Goal: Task Accomplishment & Management: Use online tool/utility

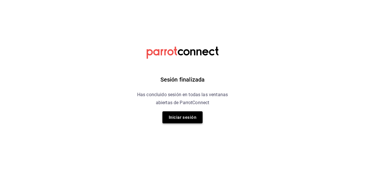
click at [187, 117] on button "Iniciar sesión" at bounding box center [182, 118] width 40 height 12
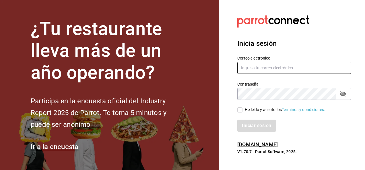
type input "multiuser@ceballos.com"
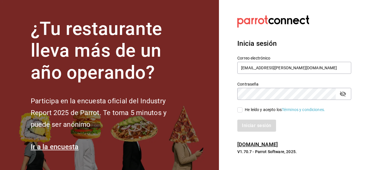
click at [240, 113] on label "He leído y acepto los Términos y condiciones." at bounding box center [281, 110] width 88 height 6
click at [240, 113] on input "He leído y acepto los Términos y condiciones." at bounding box center [239, 110] width 5 height 5
checkbox input "true"
click at [251, 128] on button "Iniciar sesión" at bounding box center [256, 126] width 39 height 12
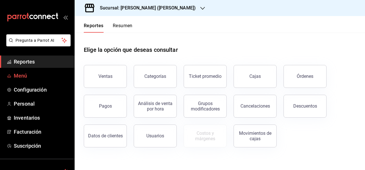
click at [17, 74] on span "Menú" at bounding box center [42, 76] width 56 height 8
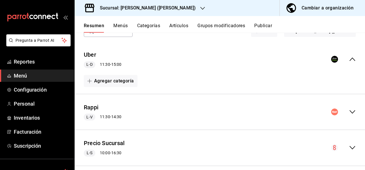
scroll to position [46, 0]
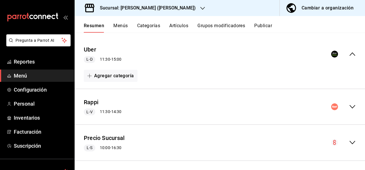
click at [349, 105] on icon "collapse-menu-row" at bounding box center [352, 107] width 7 height 7
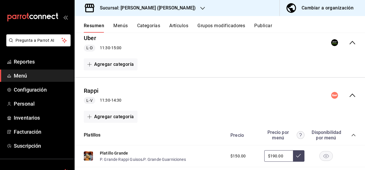
scroll to position [88, 0]
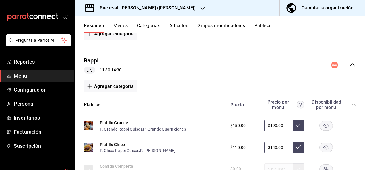
click at [345, 104] on div "Precio Precio por menú Disponibilidad por menú" at bounding box center [290, 105] width 131 height 11
click at [351, 105] on icon "collapse-category-row" at bounding box center [353, 105] width 5 height 5
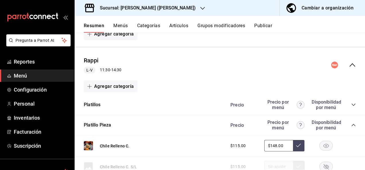
click at [351, 125] on icon "collapse-category-row" at bounding box center [353, 125] width 5 height 5
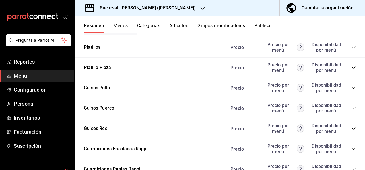
scroll to position [157, 0]
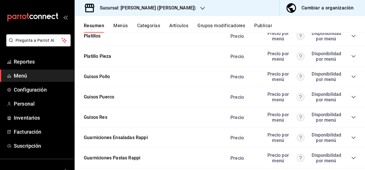
click at [351, 118] on icon "collapse-category-row" at bounding box center [353, 117] width 5 height 5
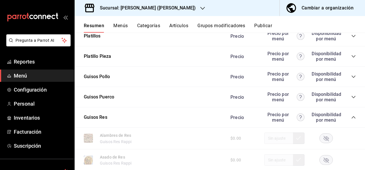
click at [324, 140] on rect "button" at bounding box center [326, 138] width 13 height 9
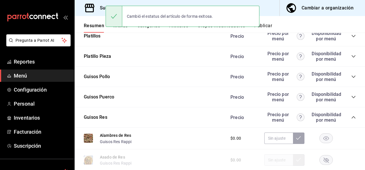
click at [351, 96] on icon "collapse-category-row" at bounding box center [353, 97] width 5 height 5
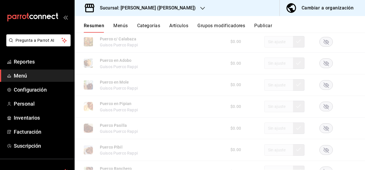
scroll to position [283, 0]
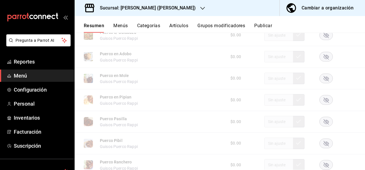
click at [321, 146] on rect "button" at bounding box center [326, 143] width 13 height 9
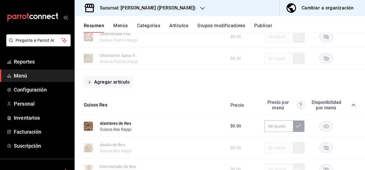
scroll to position [497, 0]
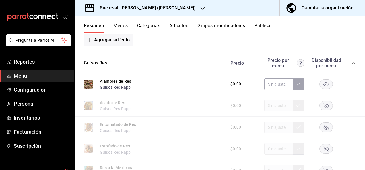
click at [351, 65] on icon "collapse-category-row" at bounding box center [353, 63] width 5 height 5
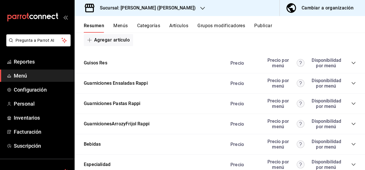
click at [351, 104] on icon "collapse-category-row" at bounding box center [353, 104] width 5 height 5
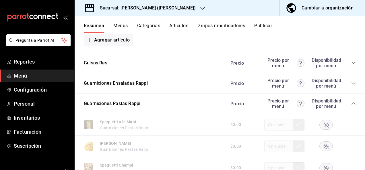
click at [321, 150] on rect "button" at bounding box center [326, 146] width 13 height 9
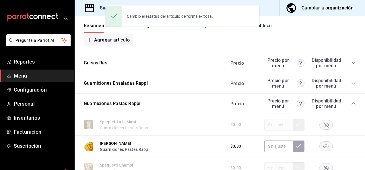
click at [269, 28] on button "Publicar" at bounding box center [263, 28] width 18 height 10
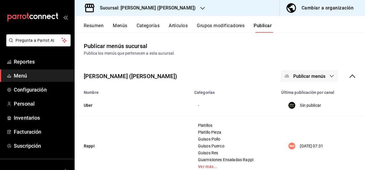
click at [313, 79] on button "Publicar menús" at bounding box center [309, 76] width 57 height 12
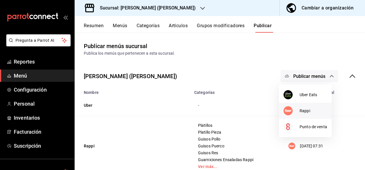
click at [304, 111] on span "Rappi" at bounding box center [314, 111] width 28 height 6
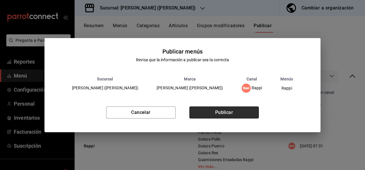
click at [234, 112] on button "Publicar" at bounding box center [223, 113] width 69 height 12
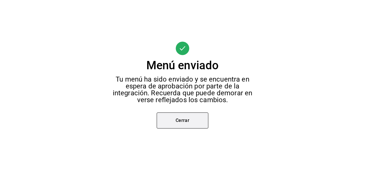
click at [181, 118] on button "Cerrar" at bounding box center [183, 121] width 52 height 16
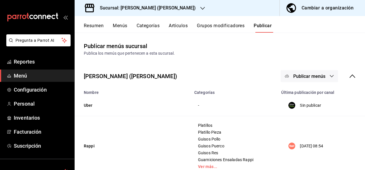
click at [127, 7] on h3 "Sucursal: [PERSON_NAME] ([PERSON_NAME])" at bounding box center [145, 8] width 100 height 7
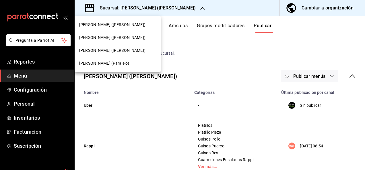
click at [100, 66] on span "[PERSON_NAME] (Paralelo)" at bounding box center [104, 64] width 50 height 6
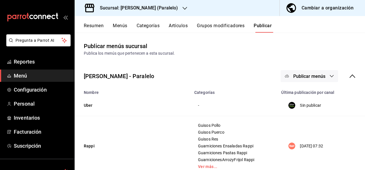
click at [93, 27] on button "Resumen" at bounding box center [94, 28] width 20 height 10
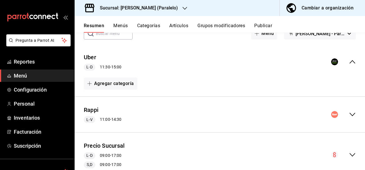
scroll to position [42, 0]
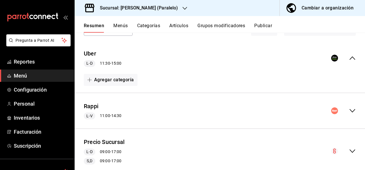
click at [349, 108] on icon "collapse-menu-row" at bounding box center [352, 111] width 7 height 7
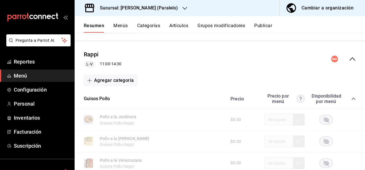
scroll to position [99, 0]
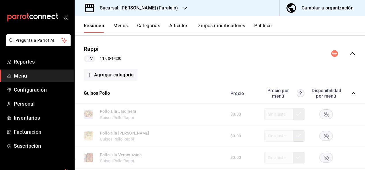
click at [351, 93] on icon "collapse-category-row" at bounding box center [353, 93] width 5 height 5
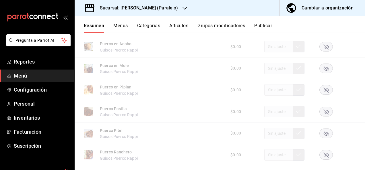
scroll to position [271, 0]
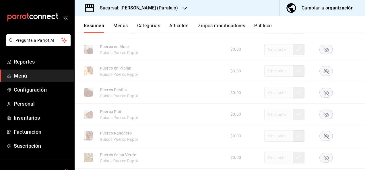
click at [321, 111] on rect "button" at bounding box center [326, 114] width 13 height 9
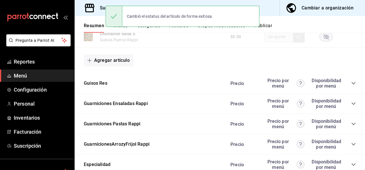
scroll to position [448, 0]
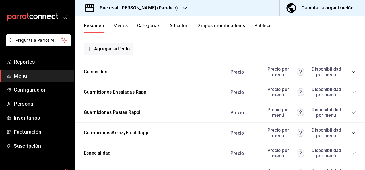
click at [351, 74] on icon "collapse-category-row" at bounding box center [353, 72] width 5 height 5
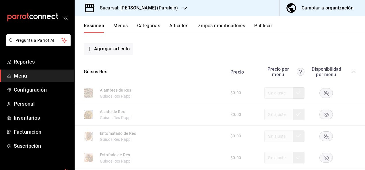
click at [321, 96] on rect "button" at bounding box center [326, 92] width 13 height 9
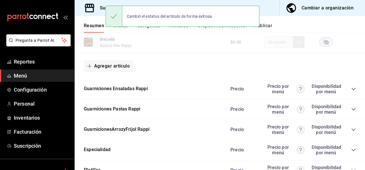
scroll to position [796, 0]
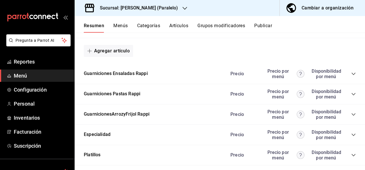
click at [351, 96] on icon "collapse-category-row" at bounding box center [353, 94] width 5 height 5
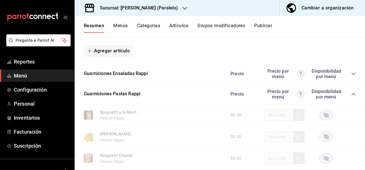
click at [323, 142] on rect "button" at bounding box center [326, 136] width 13 height 9
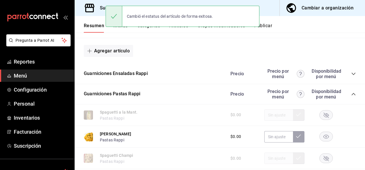
click at [269, 28] on button "Publicar" at bounding box center [263, 28] width 18 height 10
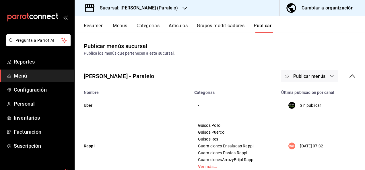
click at [319, 75] on span "Publicar menús" at bounding box center [309, 76] width 32 height 5
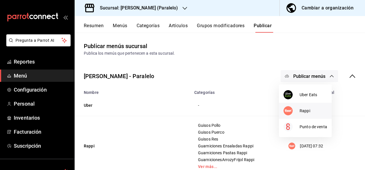
click at [299, 106] on div at bounding box center [292, 110] width 16 height 9
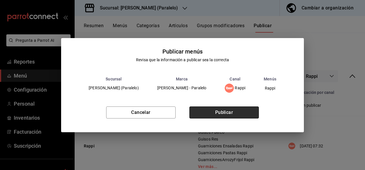
click at [240, 116] on button "Publicar" at bounding box center [223, 113] width 69 height 12
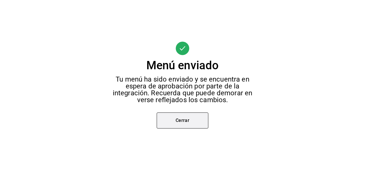
click at [182, 121] on button "Cerrar" at bounding box center [183, 121] width 52 height 16
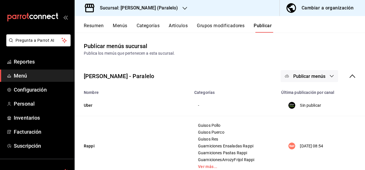
click at [152, 6] on h3 "Sucursal: [PERSON_NAME] (Paralelo)" at bounding box center [136, 8] width 83 height 7
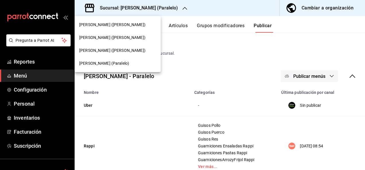
click at [94, 51] on span "[PERSON_NAME] ([PERSON_NAME])" at bounding box center [112, 51] width 66 height 6
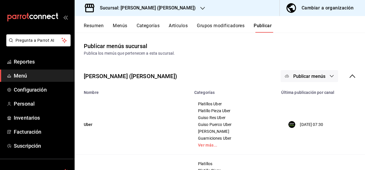
click at [93, 25] on button "Resumen" at bounding box center [94, 28] width 20 height 10
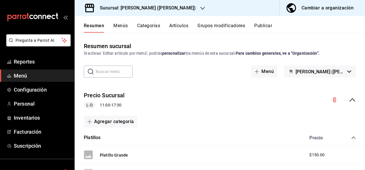
click at [349, 102] on icon "collapse-menu-row" at bounding box center [352, 100] width 7 height 7
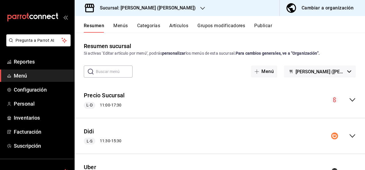
click at [350, 133] on icon "collapse-menu-row" at bounding box center [352, 136] width 7 height 7
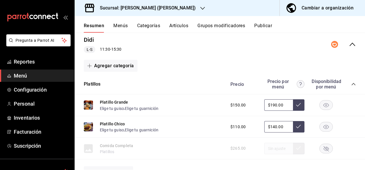
scroll to position [103, 0]
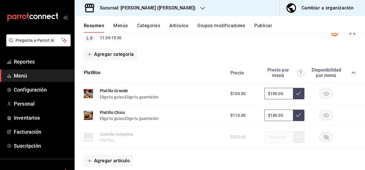
click at [351, 72] on icon "collapse-category-row" at bounding box center [353, 73] width 5 height 5
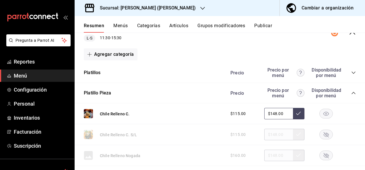
click at [351, 93] on icon "collapse-category-row" at bounding box center [353, 93] width 5 height 5
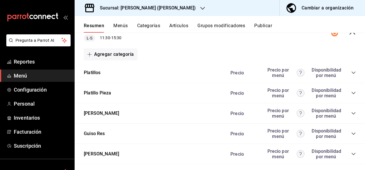
click at [351, 114] on icon "collapse-category-row" at bounding box center [353, 113] width 5 height 5
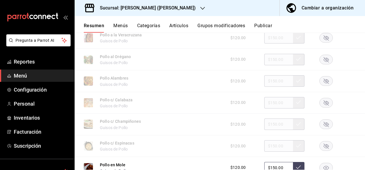
scroll to position [237, 0]
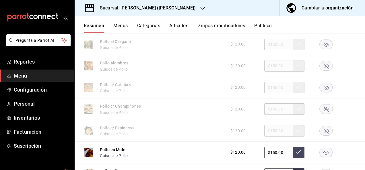
click at [320, 87] on rect "button" at bounding box center [326, 87] width 13 height 9
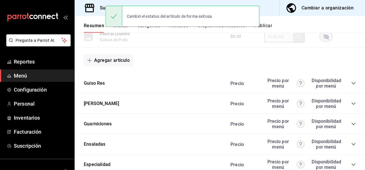
scroll to position [509, 0]
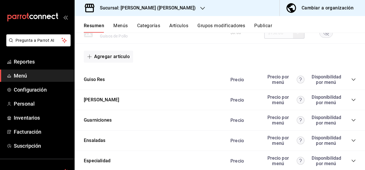
click at [351, 100] on icon "collapse-category-row" at bounding box center [353, 100] width 5 height 5
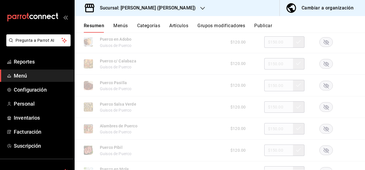
scroll to position [708, 0]
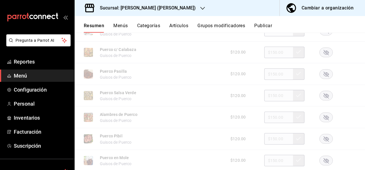
click at [321, 139] on rect "button" at bounding box center [326, 139] width 13 height 9
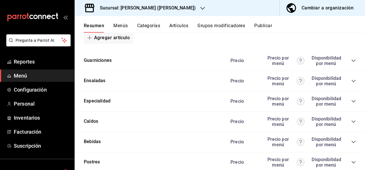
scroll to position [876, 0]
click at [352, 62] on icon "collapse-category-row" at bounding box center [354, 61] width 4 height 2
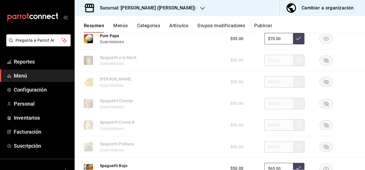
scroll to position [1155, 0]
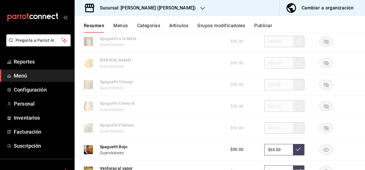
click at [323, 66] on rect "button" at bounding box center [326, 63] width 13 height 9
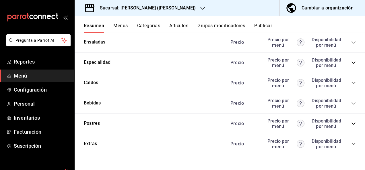
scroll to position [1410, 0]
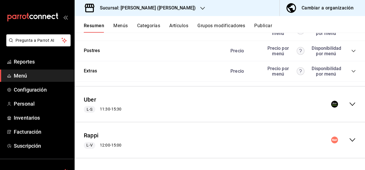
click at [350, 104] on icon "collapse-menu-row" at bounding box center [353, 104] width 6 height 3
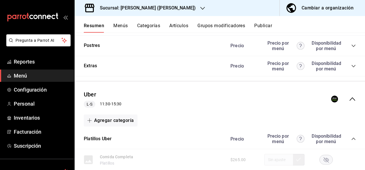
click at [351, 141] on icon "collapse-category-row" at bounding box center [353, 139] width 5 height 5
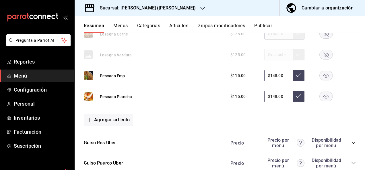
scroll to position [1853, 0]
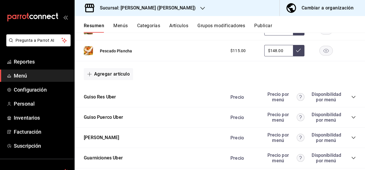
click at [351, 120] on icon "collapse-category-row" at bounding box center [353, 117] width 5 height 5
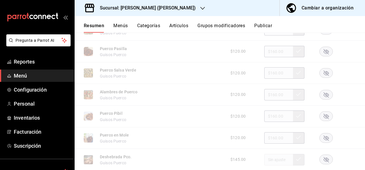
scroll to position [2094, 0]
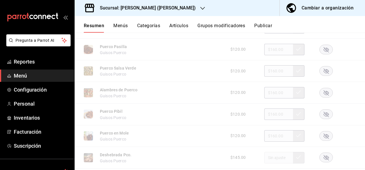
click at [322, 118] on rect "button" at bounding box center [326, 114] width 13 height 9
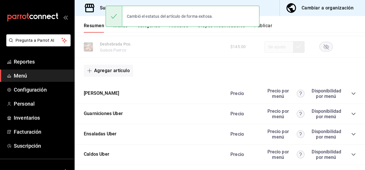
scroll to position [2220, 0]
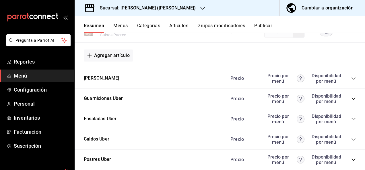
click at [351, 81] on icon "collapse-category-row" at bounding box center [353, 78] width 5 height 5
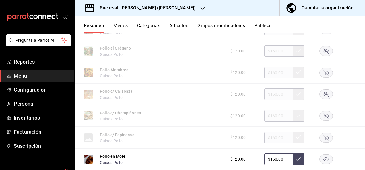
scroll to position [2324, 0]
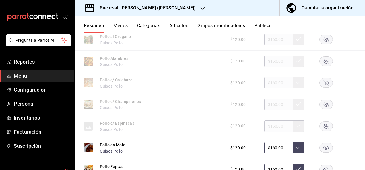
click at [324, 86] on icon "button" at bounding box center [326, 83] width 5 height 5
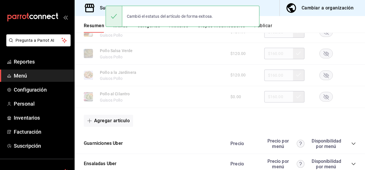
scroll to position [2576, 0]
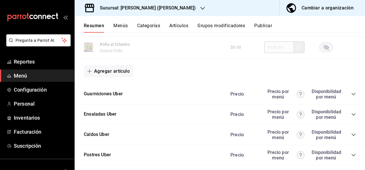
click at [351, 97] on icon "collapse-category-row" at bounding box center [353, 94] width 5 height 5
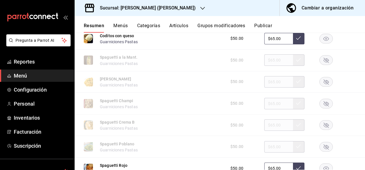
scroll to position [2737, 0]
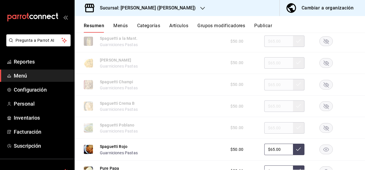
click at [324, 68] on rect "button" at bounding box center [326, 62] width 13 height 9
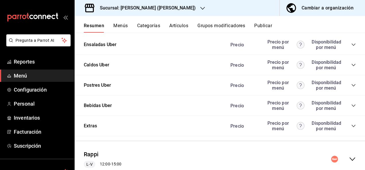
scroll to position [3090, 0]
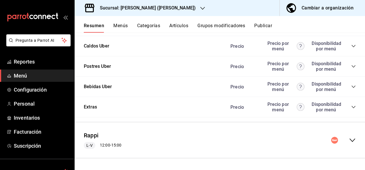
click at [350, 140] on icon "collapse-menu-row" at bounding box center [352, 140] width 7 height 7
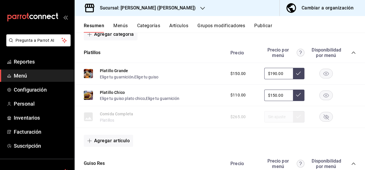
scroll to position [3213, 0]
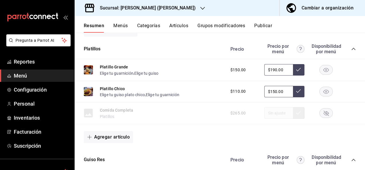
click at [352, 50] on icon "collapse-category-row" at bounding box center [354, 49] width 4 height 2
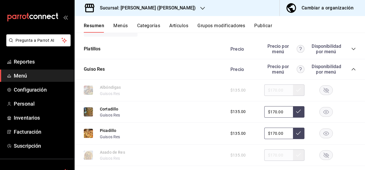
click at [351, 72] on icon "collapse-category-row" at bounding box center [353, 69] width 5 height 5
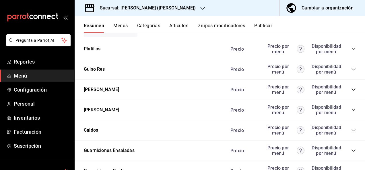
click at [351, 92] on icon "collapse-category-row" at bounding box center [353, 90] width 5 height 5
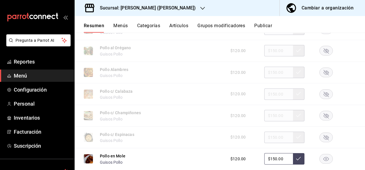
scroll to position [3320, 0]
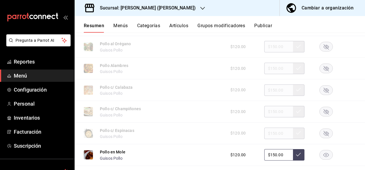
click at [323, 95] on rect "button" at bounding box center [326, 90] width 13 height 9
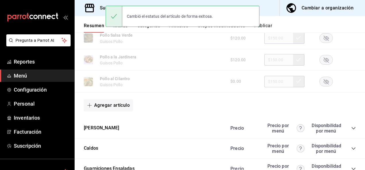
scroll to position [3599, 0]
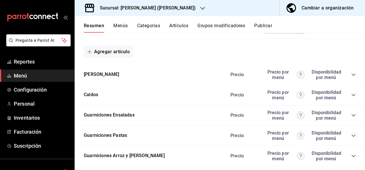
click at [352, 76] on icon "collapse-category-row" at bounding box center [354, 75] width 4 height 2
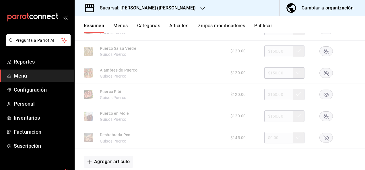
scroll to position [3825, 0]
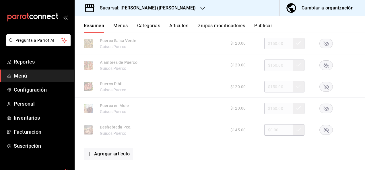
click at [320, 92] on rect "button" at bounding box center [326, 86] width 13 height 9
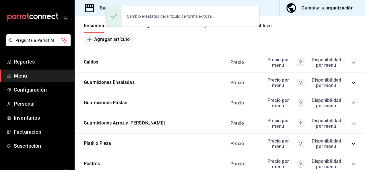
scroll to position [3959, 0]
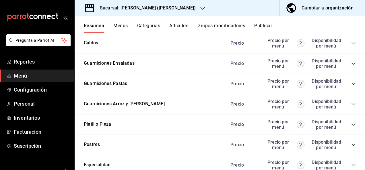
click at [351, 86] on icon "collapse-category-row" at bounding box center [353, 84] width 5 height 5
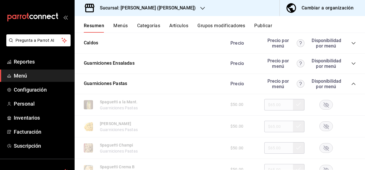
click at [322, 131] on rect "button" at bounding box center [326, 126] width 13 height 9
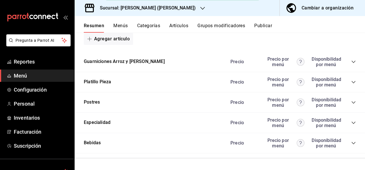
scroll to position [4193, 0]
click at [265, 25] on button "Publicar" at bounding box center [263, 28] width 18 height 10
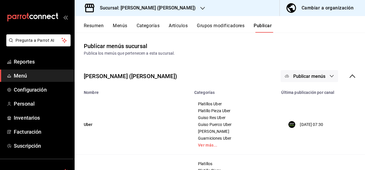
click at [323, 77] on button "Publicar menús" at bounding box center [309, 76] width 57 height 12
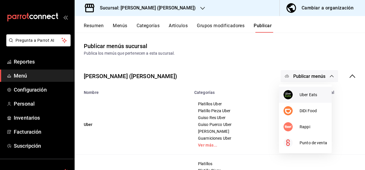
click at [313, 97] on span "Uber Eats" at bounding box center [314, 95] width 28 height 6
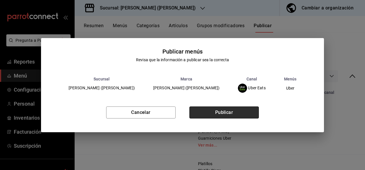
click at [242, 112] on button "Publicar" at bounding box center [223, 113] width 69 height 12
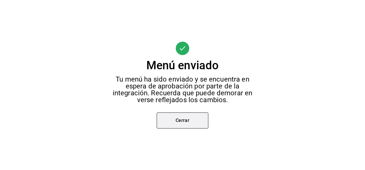
click at [182, 120] on button "Cerrar" at bounding box center [183, 121] width 52 height 16
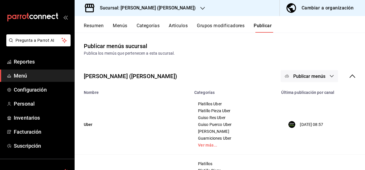
click at [314, 76] on span "Publicar menús" at bounding box center [309, 76] width 32 height 5
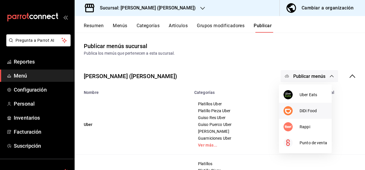
click at [305, 109] on span "DiDi Food" at bounding box center [314, 111] width 28 height 6
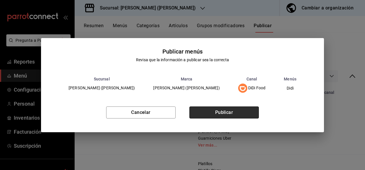
click at [235, 109] on button "Publicar" at bounding box center [223, 113] width 69 height 12
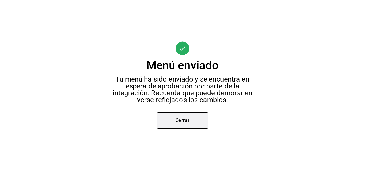
click at [185, 123] on button "Cerrar" at bounding box center [183, 121] width 52 height 16
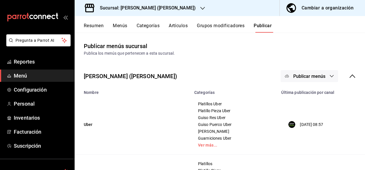
click at [329, 75] on icon "button" at bounding box center [331, 76] width 5 height 5
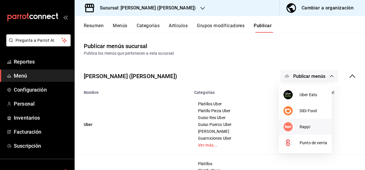
click at [300, 129] on span "Rappi" at bounding box center [314, 127] width 28 height 6
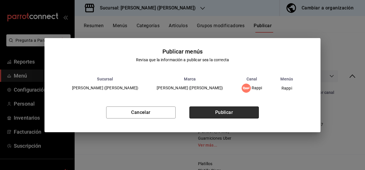
click at [226, 116] on button "Publicar" at bounding box center [223, 113] width 69 height 12
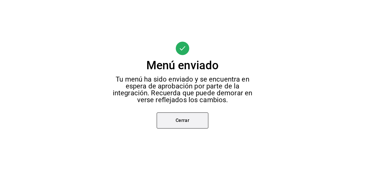
click at [185, 117] on button "Cerrar" at bounding box center [183, 121] width 52 height 16
